Goal: Browse casually

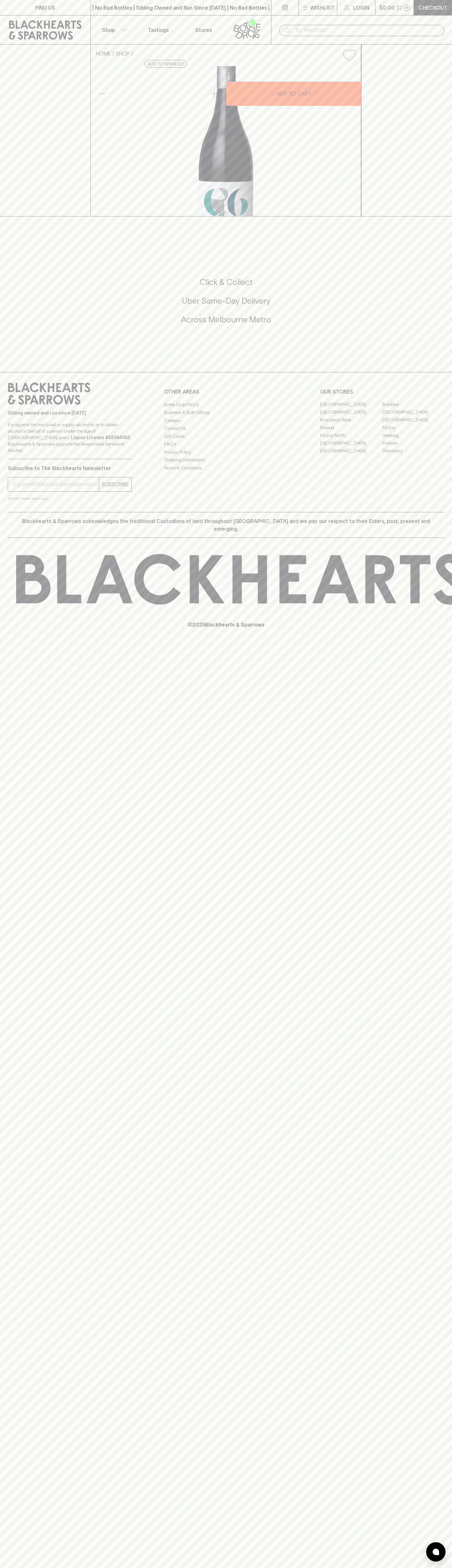
click at [94, 25] on button "Shop" at bounding box center [113, 29] width 45 height 29
click at [443, 149] on div at bounding box center [226, 784] width 452 height 1568
click at [433, 1567] on html "FIND US | No Bad Bottles | Sibling Owned and Run Since [DATE] | No Bad Bottles …" at bounding box center [226, 784] width 452 height 1568
click at [3, 1108] on div at bounding box center [226, 784] width 452 height 1568
